Goal: Find specific fact: Find specific fact

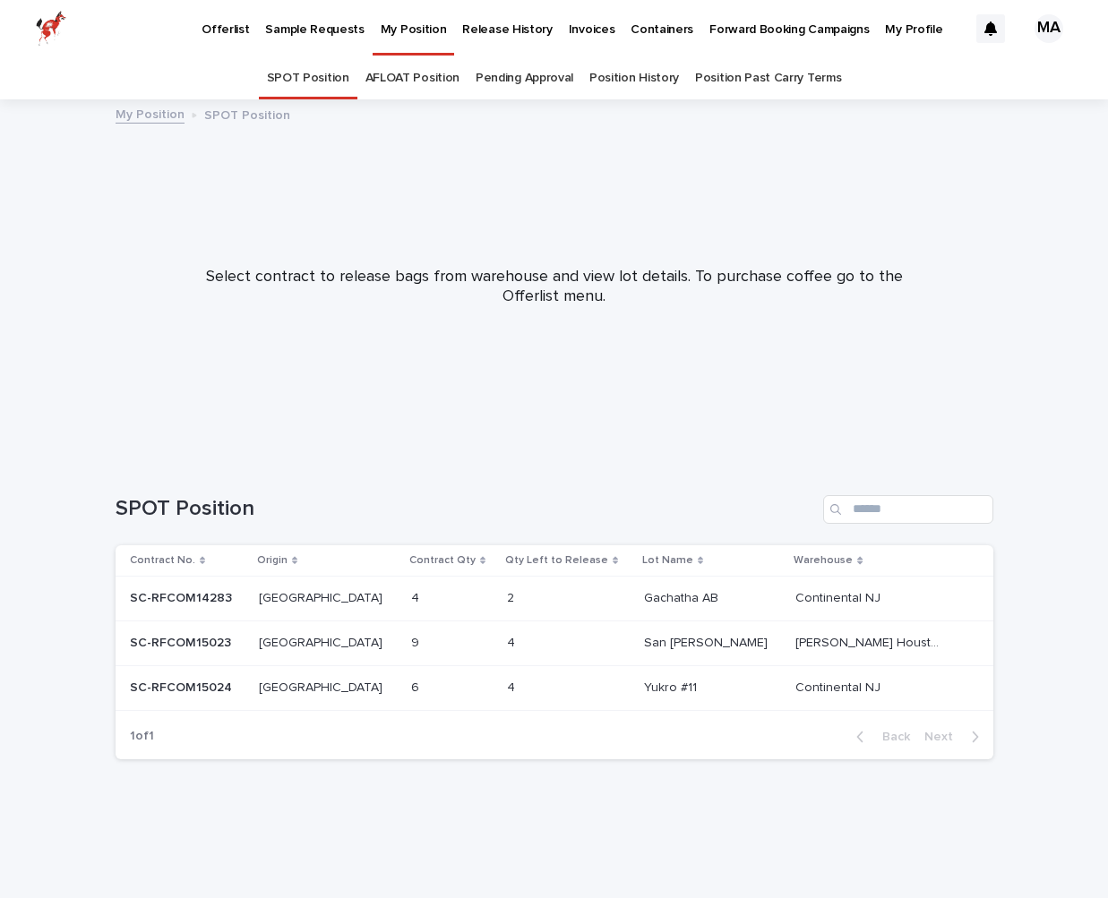
click at [712, 638] on p "San [PERSON_NAME]" at bounding box center [707, 641] width 127 height 19
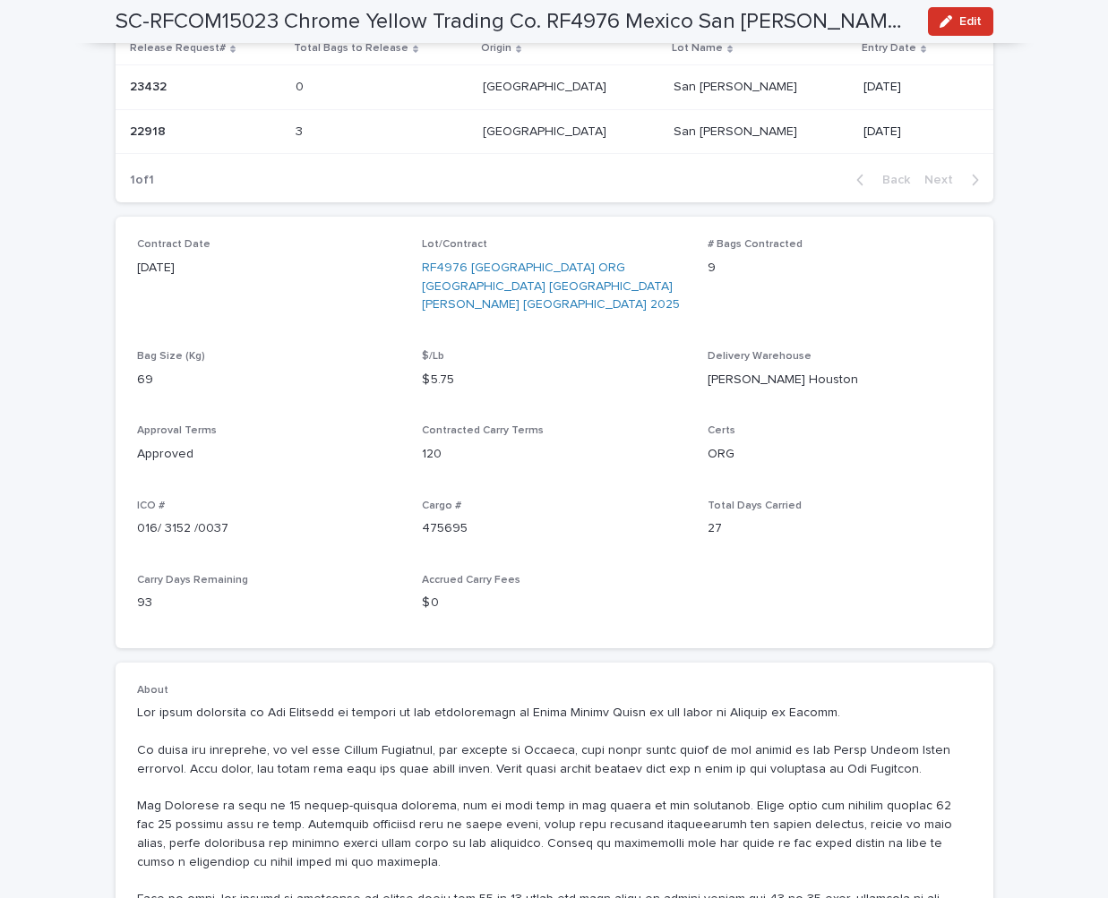
scroll to position [358, 0]
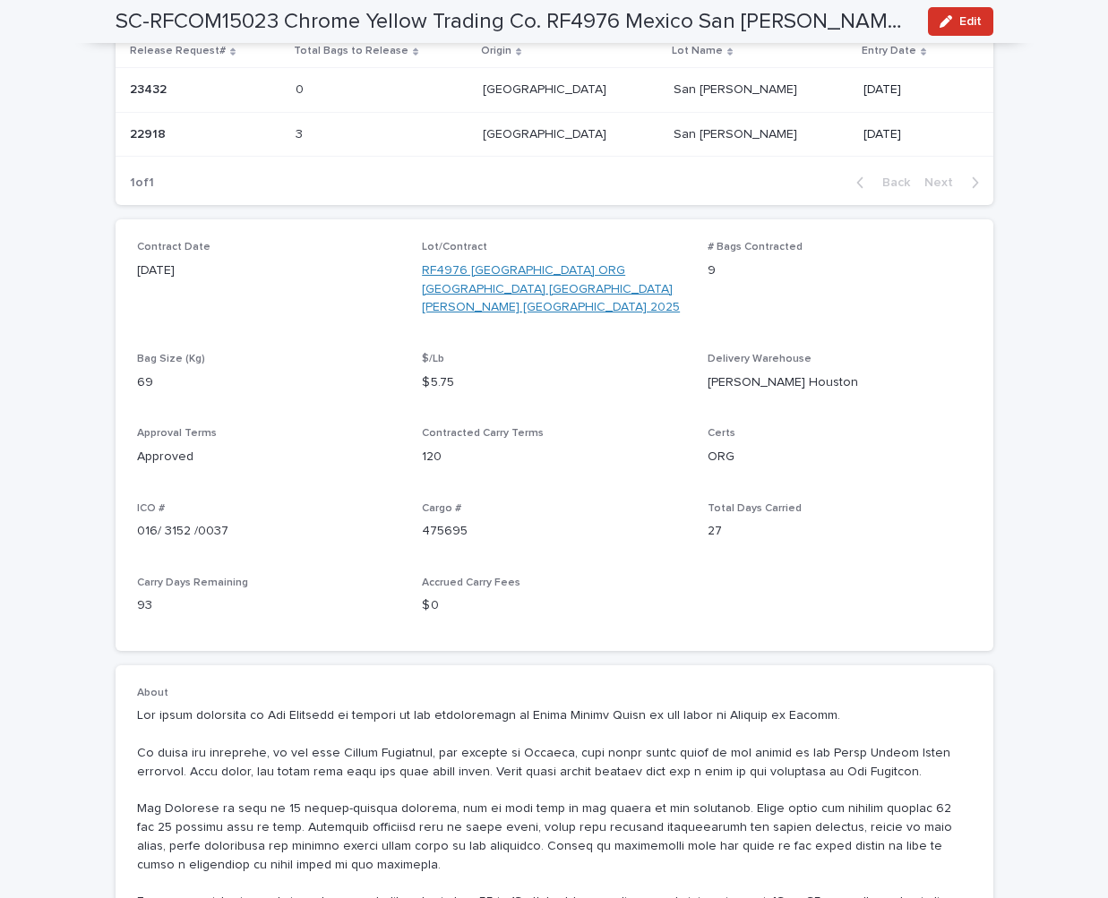
click at [488, 271] on link "RF4976 [GEOGRAPHIC_DATA] ORG [GEOGRAPHIC_DATA] [GEOGRAPHIC_DATA][PERSON_NAME] […" at bounding box center [554, 290] width 264 height 56
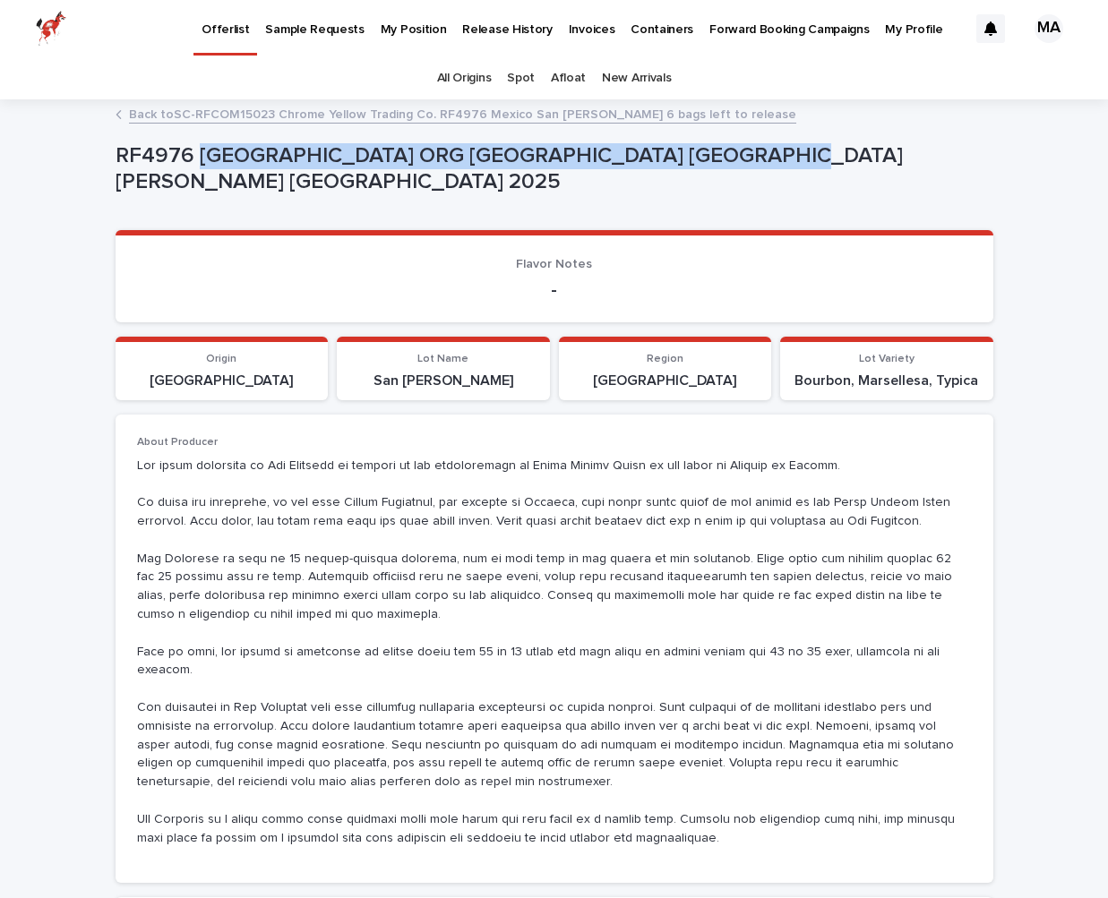
drag, startPoint x: 198, startPoint y: 168, endPoint x: 765, endPoint y: 161, distance: 567.0
click at [765, 161] on p "RF4976 [GEOGRAPHIC_DATA] ORG [GEOGRAPHIC_DATA] [GEOGRAPHIC_DATA][PERSON_NAME] […" at bounding box center [551, 169] width 871 height 52
copy p "[GEOGRAPHIC_DATA] ORG [GEOGRAPHIC_DATA] San [PERSON_NAME] [GEOGRAPHIC_DATA] 2025"
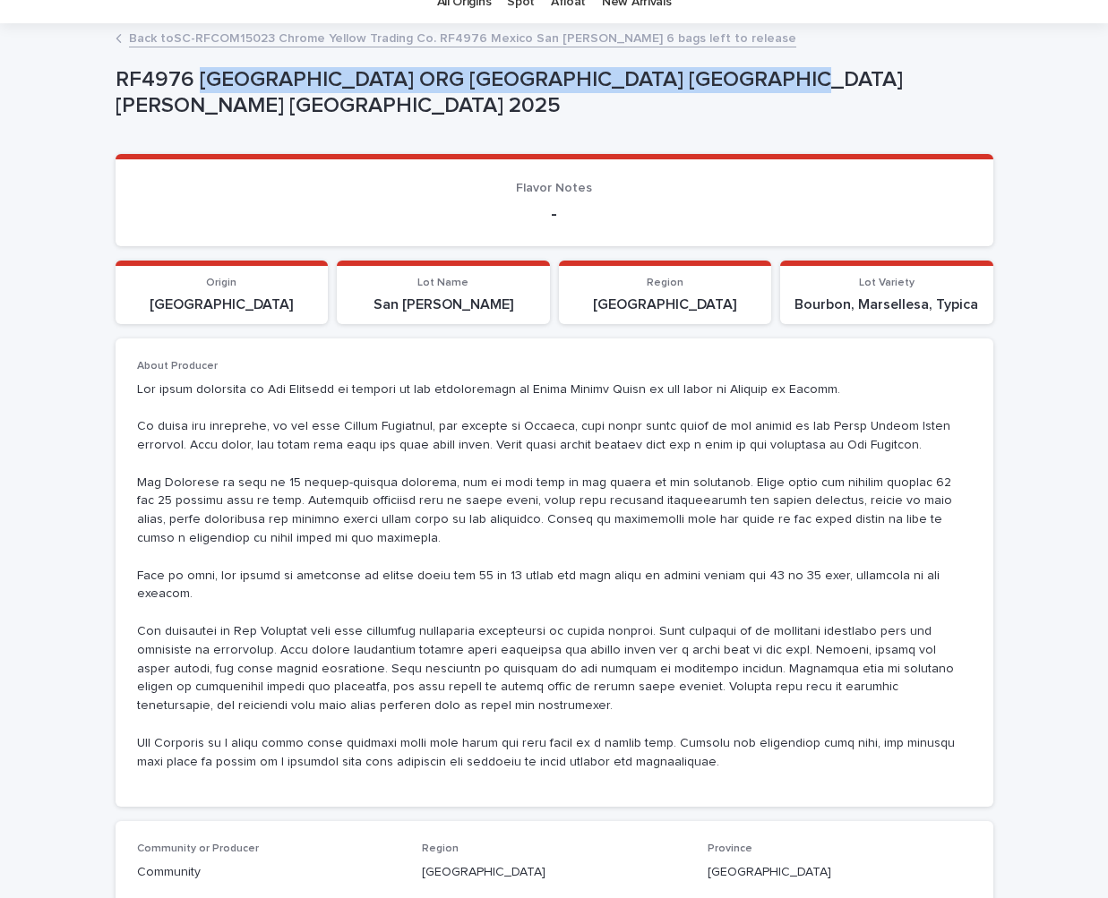
scroll to position [30, 0]
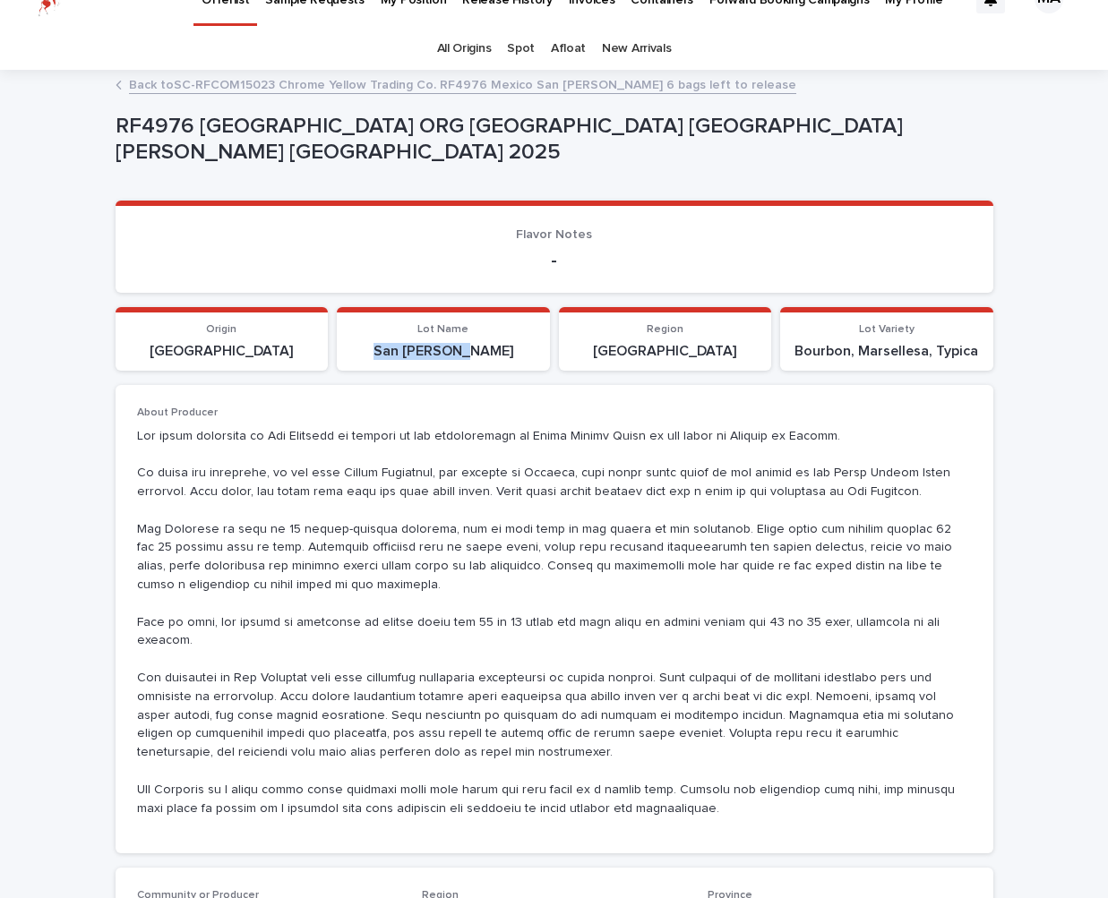
drag, startPoint x: 494, startPoint y: 348, endPoint x: 394, endPoint y: 348, distance: 99.4
click at [394, 348] on p "San [PERSON_NAME]" at bounding box center [444, 351] width 192 height 17
drag, startPoint x: 795, startPoint y: 348, endPoint x: 979, endPoint y: 348, distance: 184.5
click at [979, 348] on p "Bourbon, Marsellesa, Typica" at bounding box center [887, 351] width 192 height 17
copy p "Bourbon, Marsellesa, Typica"
